Goal: Transaction & Acquisition: Purchase product/service

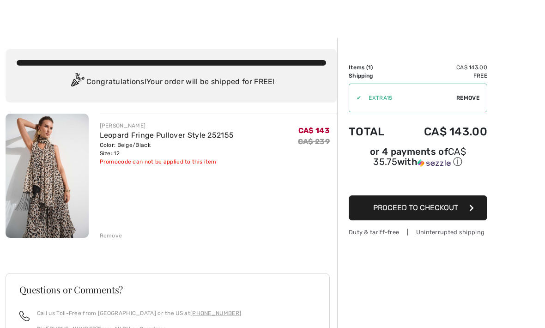
scroll to position [23, 0]
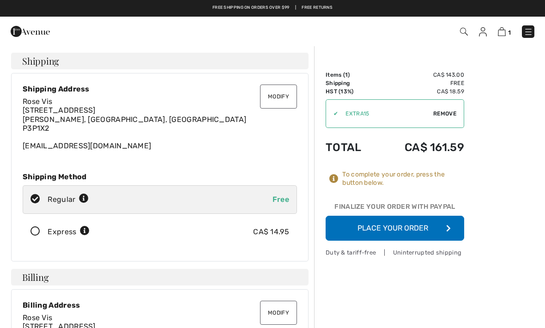
click at [396, 229] on button "Place Your Order" at bounding box center [395, 228] width 139 height 25
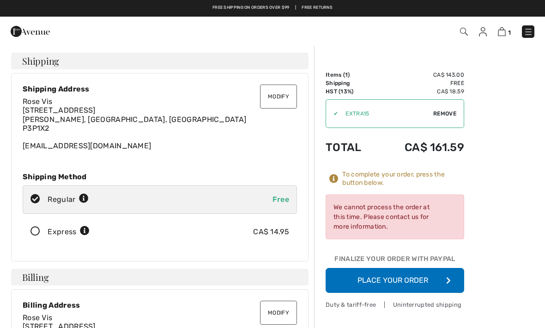
click at [447, 111] on span "Remove" at bounding box center [444, 113] width 23 height 8
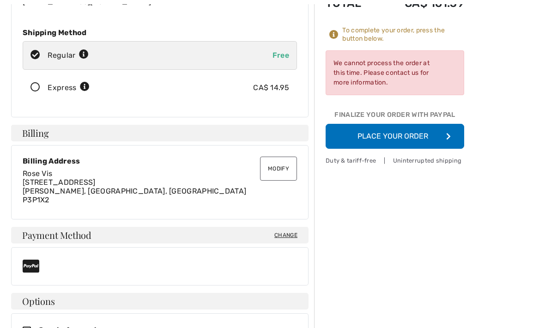
scroll to position [144, 0]
click at [37, 268] on icon at bounding box center [31, 266] width 17 height 15
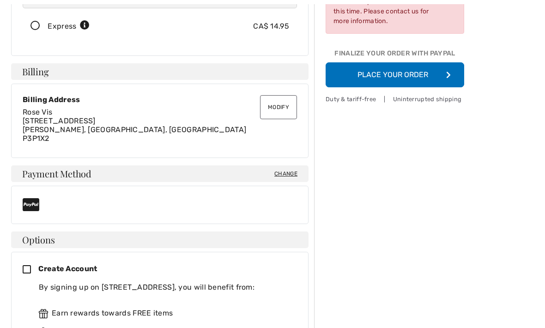
scroll to position [210, 0]
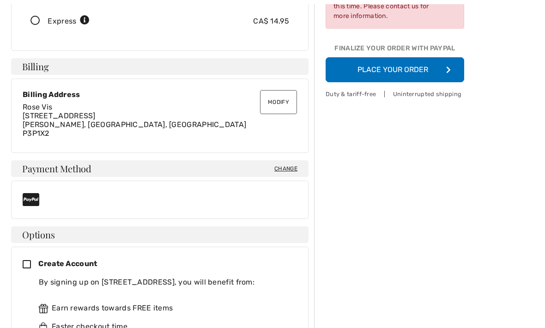
click at [289, 170] on span "Change" at bounding box center [285, 169] width 23 height 8
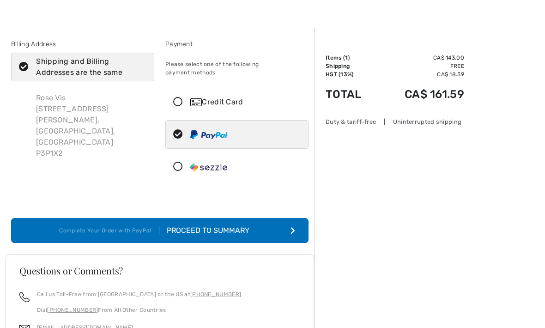
click at [274, 126] on div at bounding box center [233, 135] width 135 height 28
radio input "true"
click at [266, 226] on button "Complete Your Order with PayPal Proceed to Summary" at bounding box center [160, 230] width 298 height 25
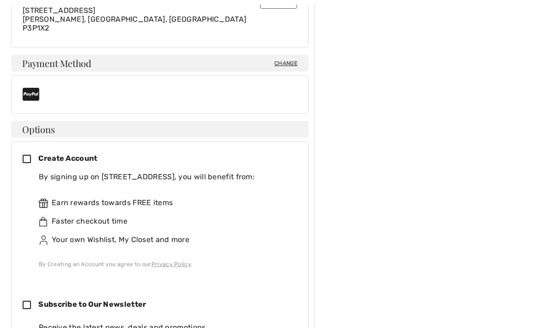
scroll to position [318, 0]
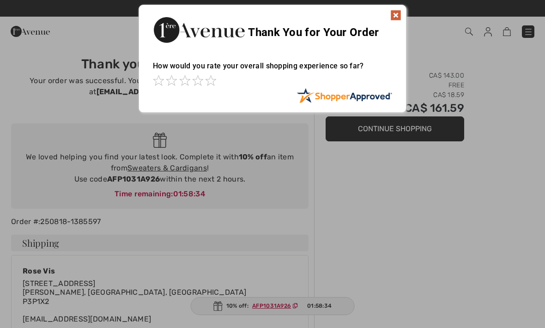
click at [391, 24] on div "Thank You for Your Order" at bounding box center [272, 28] width 267 height 47
click at [399, 18] on img at bounding box center [395, 15] width 11 height 11
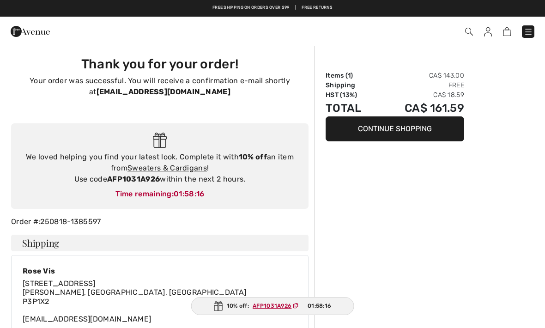
click at [489, 34] on img at bounding box center [488, 31] width 8 height 9
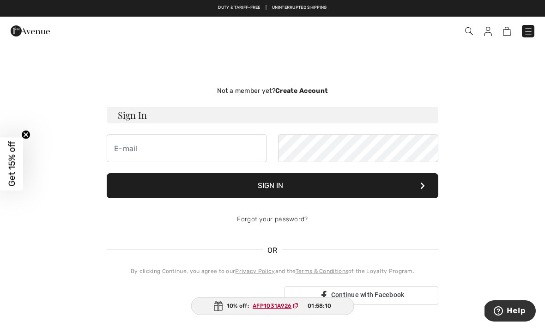
click at [519, 207] on div "Not a member yet? Create Account Sign In Sign In Forgot your password? OR" at bounding box center [273, 195] width 534 height 256
click at [528, 36] on img at bounding box center [528, 31] width 9 height 9
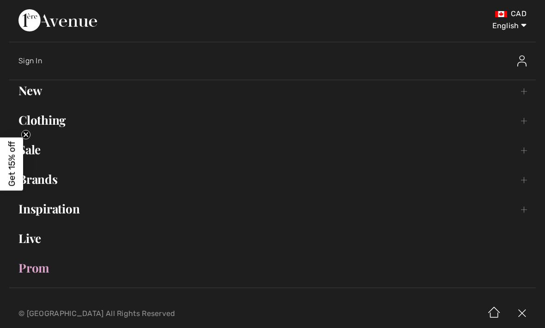
click at [522, 63] on img at bounding box center [521, 60] width 9 height 11
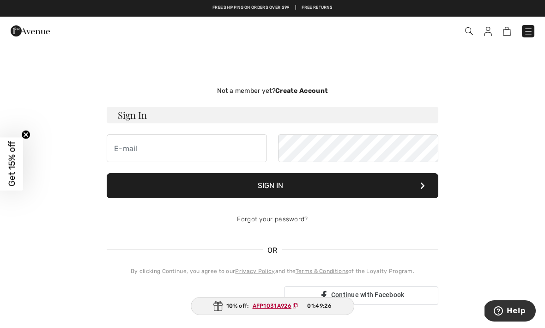
click at [491, 33] on img at bounding box center [488, 31] width 8 height 9
click at [486, 32] on img at bounding box center [488, 31] width 8 height 9
